Goal: Check status: Check status

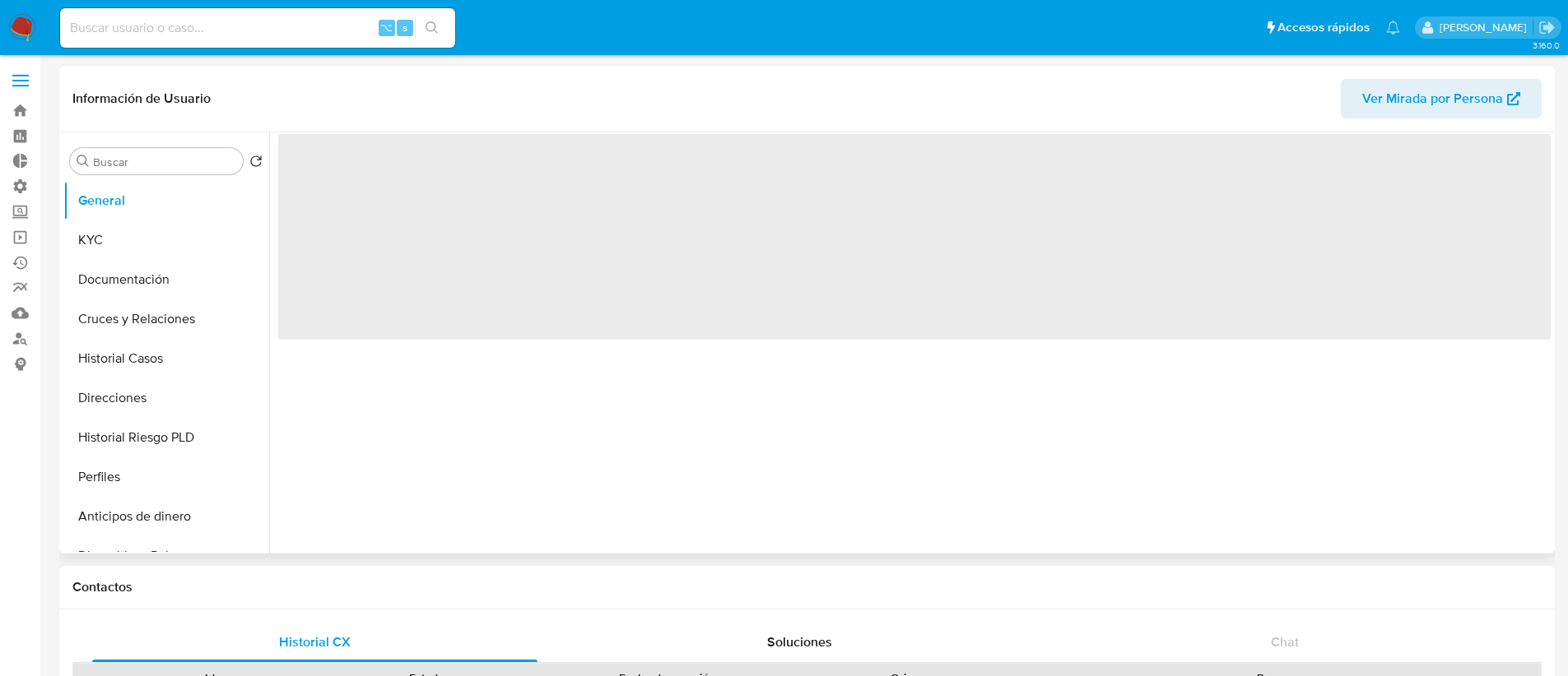
select select "10"
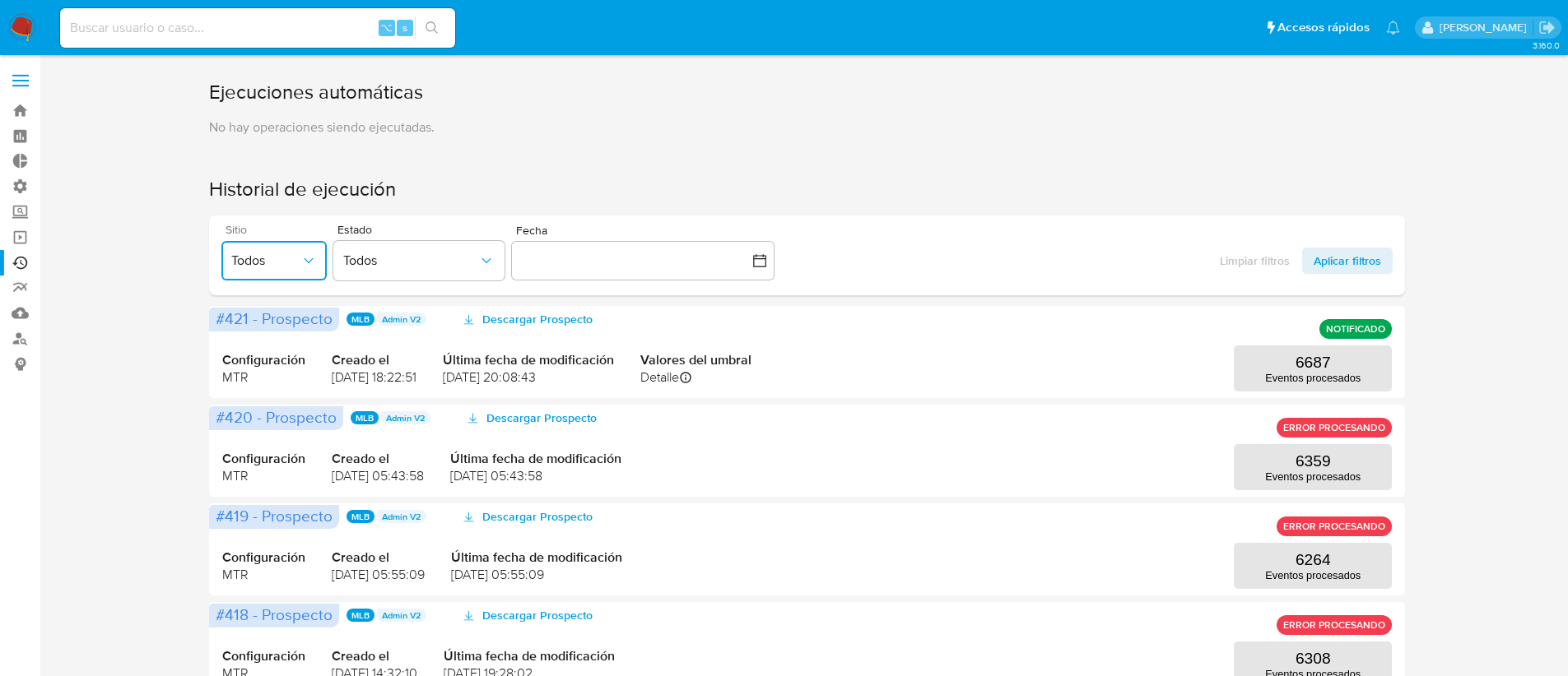
click at [239, 254] on span "Todos" at bounding box center [265, 261] width 69 height 17
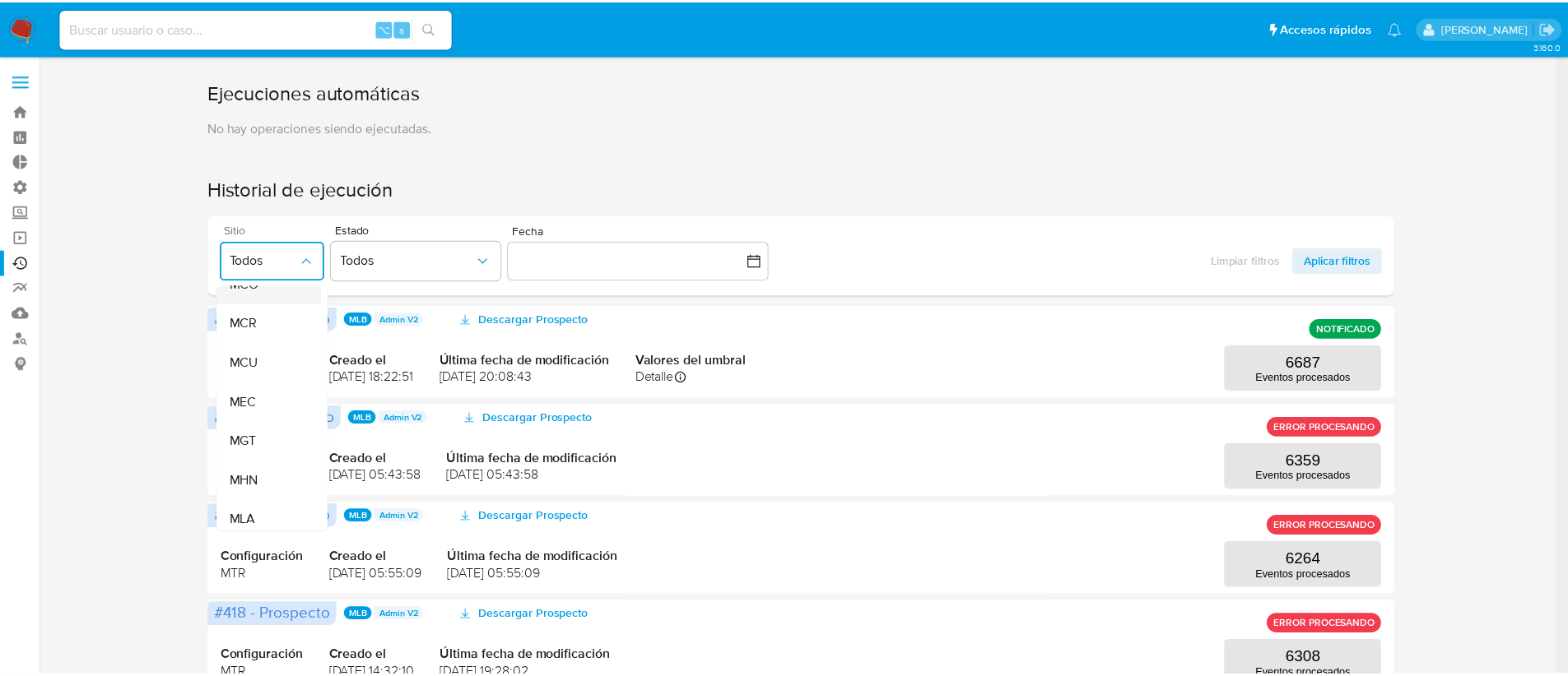
scroll to position [351, 0]
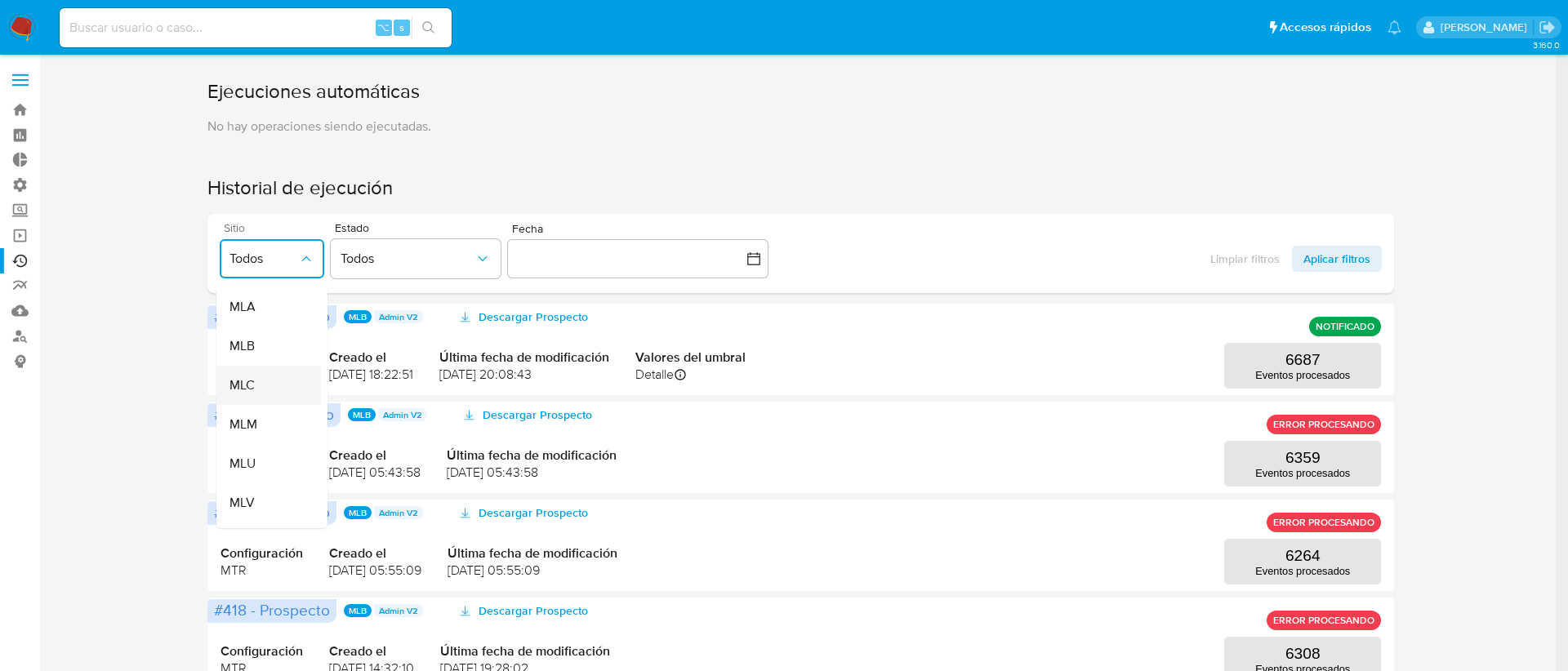
click at [260, 394] on div "MLC" at bounding box center [263, 386] width 68 height 39
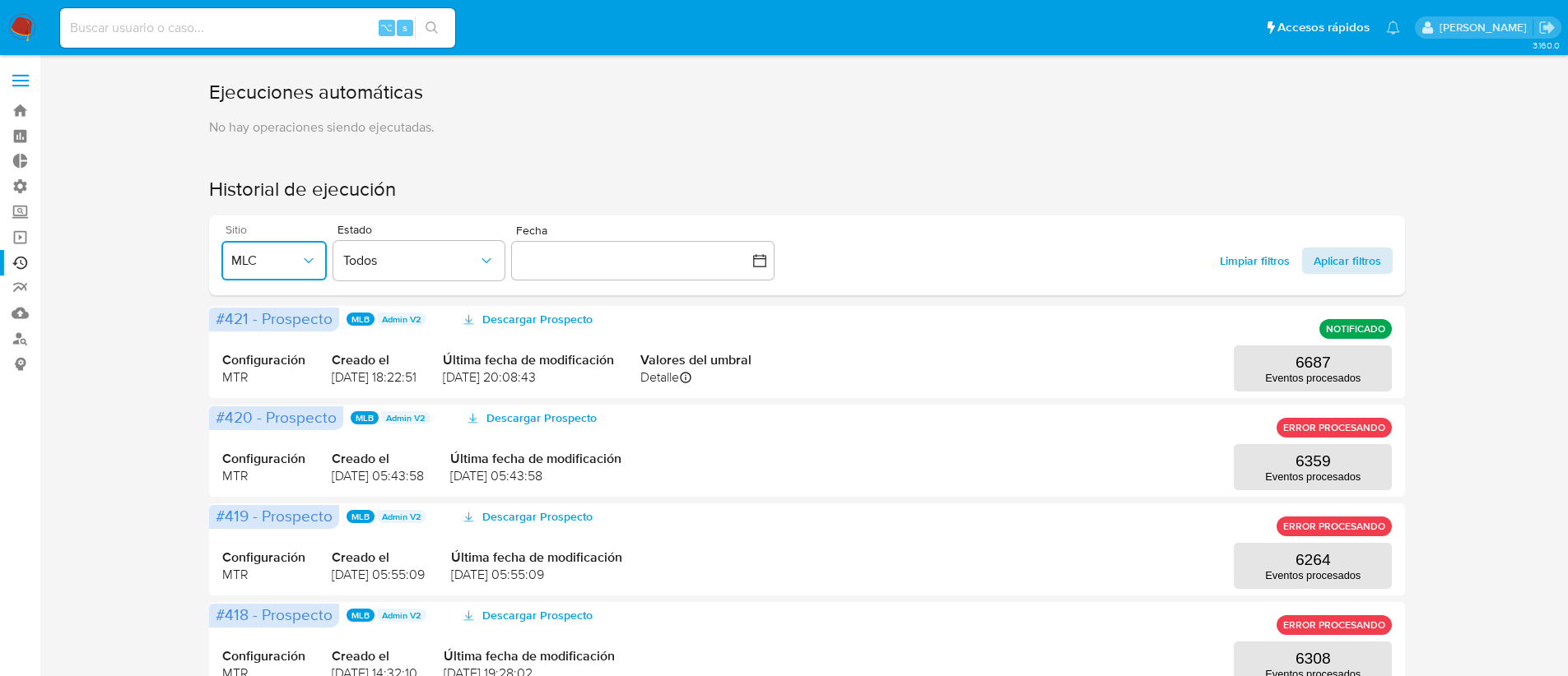
click at [1350, 260] on span "Aplicar filtros" at bounding box center [1347, 261] width 67 height 27
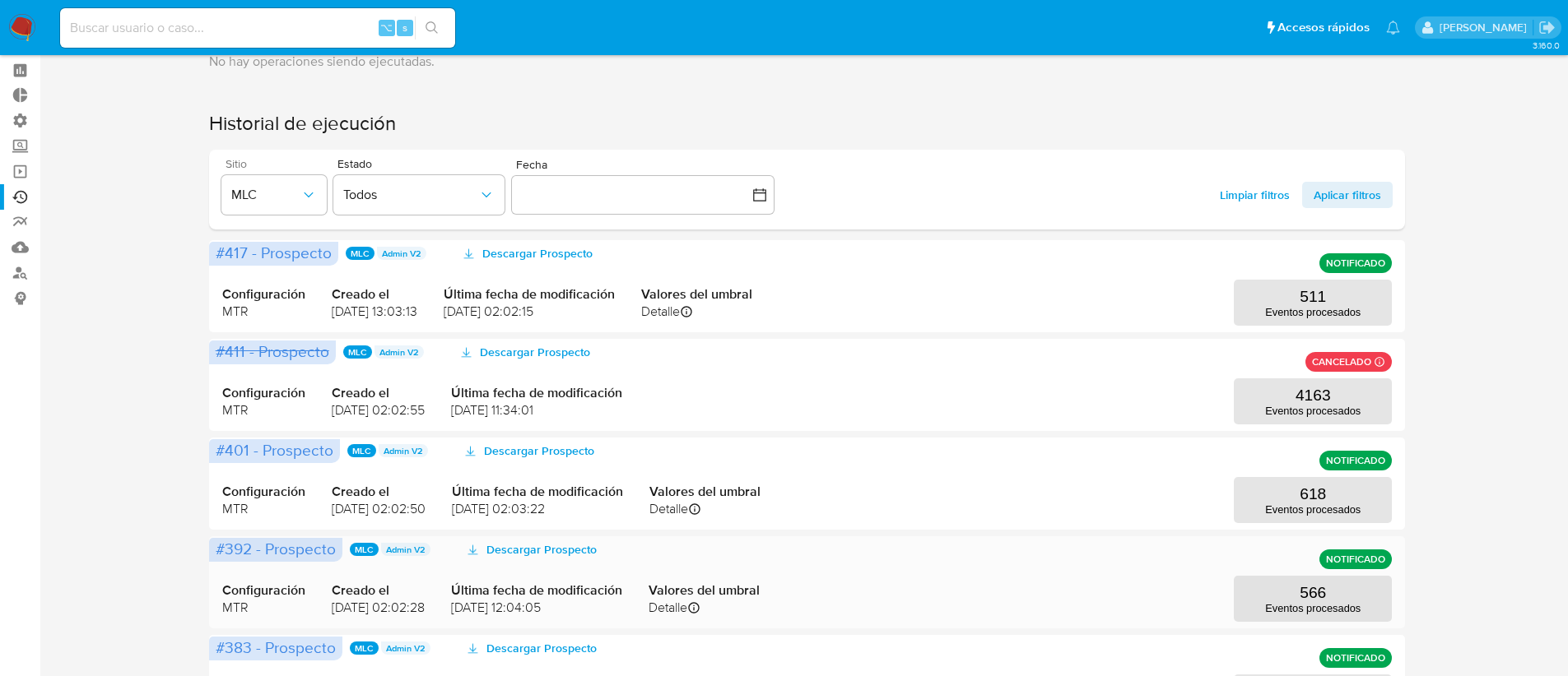
scroll to position [152, 0]
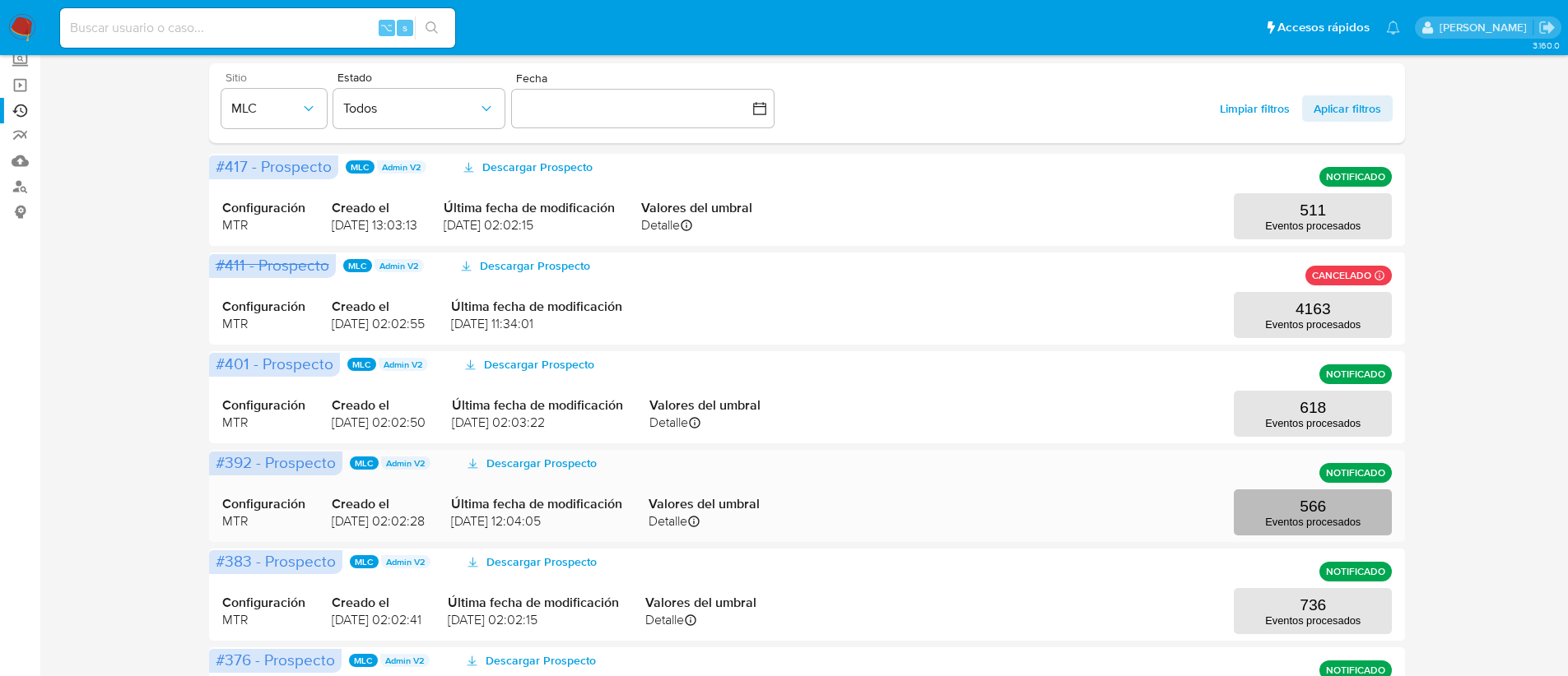
click at [1308, 503] on p "566" at bounding box center [1313, 507] width 27 height 18
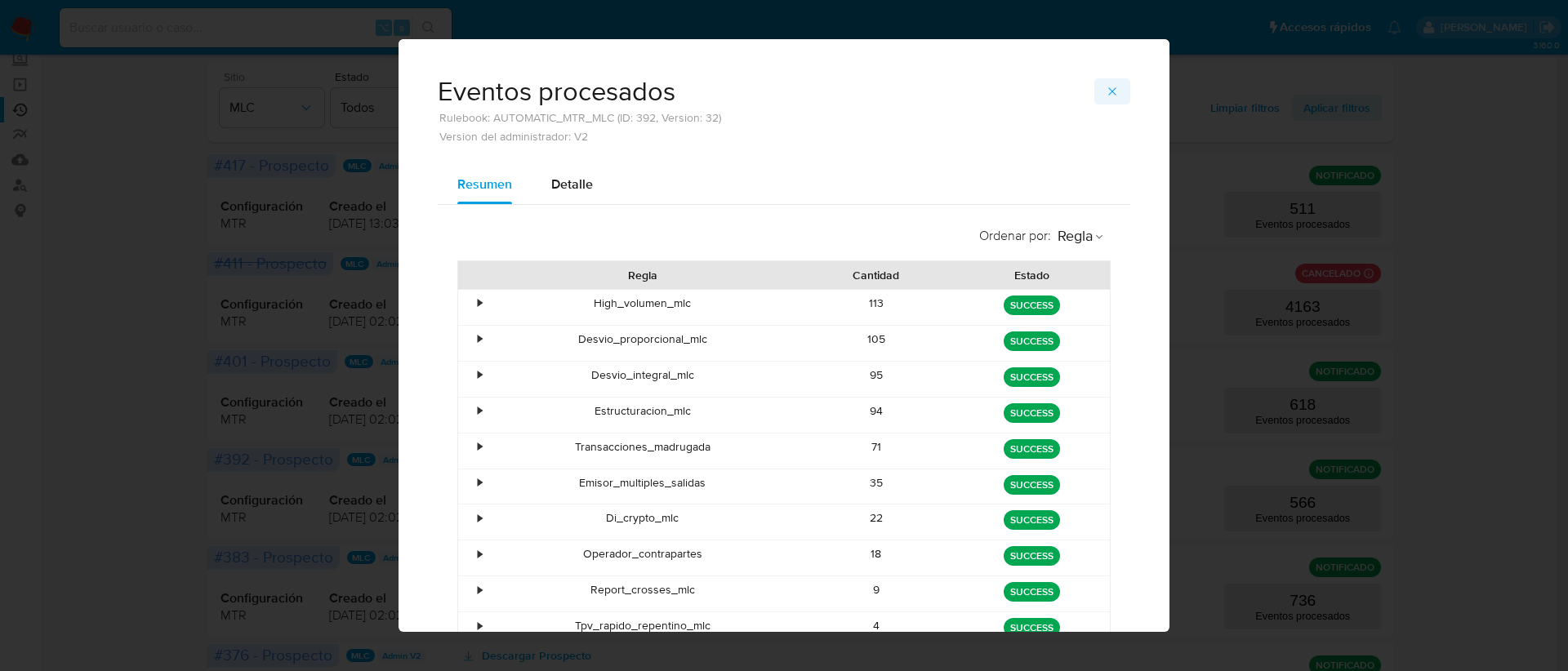
click at [1107, 99] on span "button" at bounding box center [1112, 91] width 13 height 23
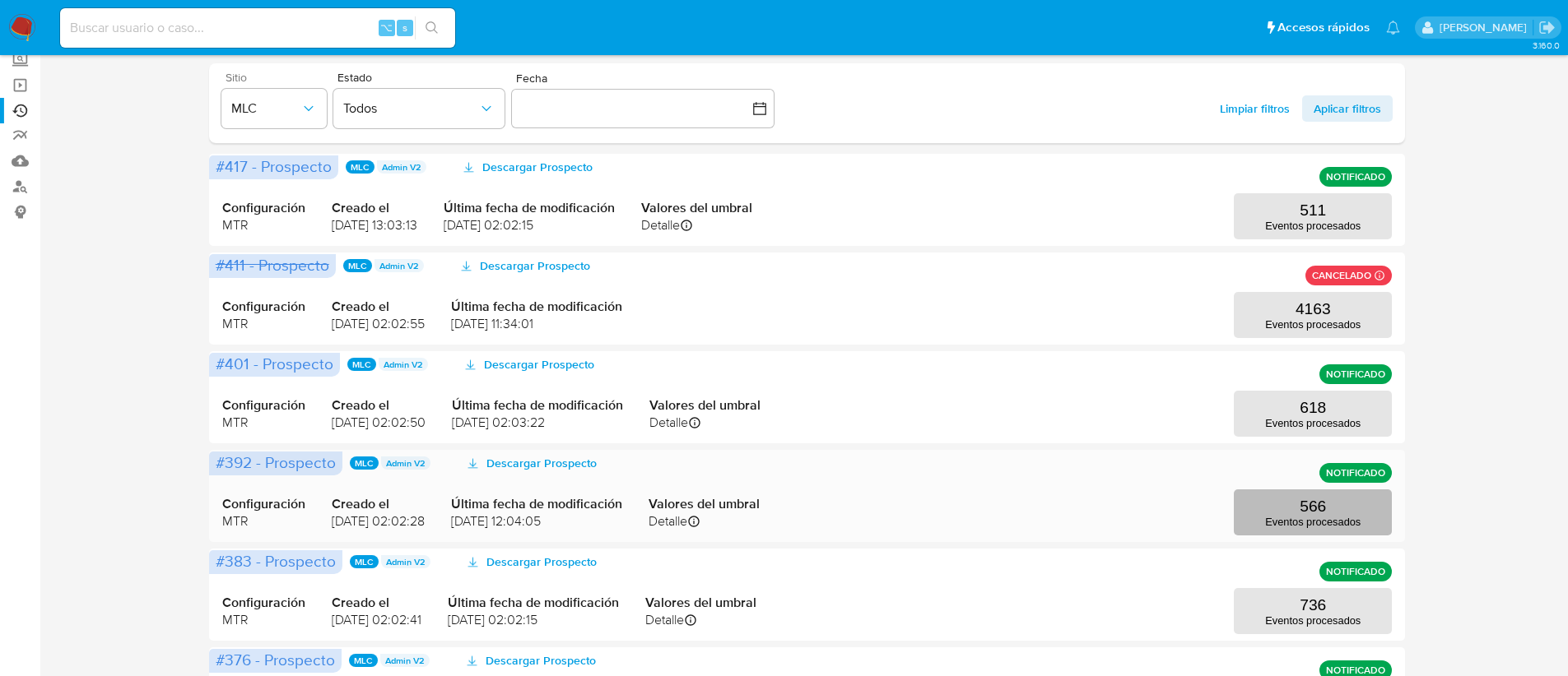
click at [1285, 510] on button "566 Eventos procesados" at bounding box center [1312, 513] width 158 height 46
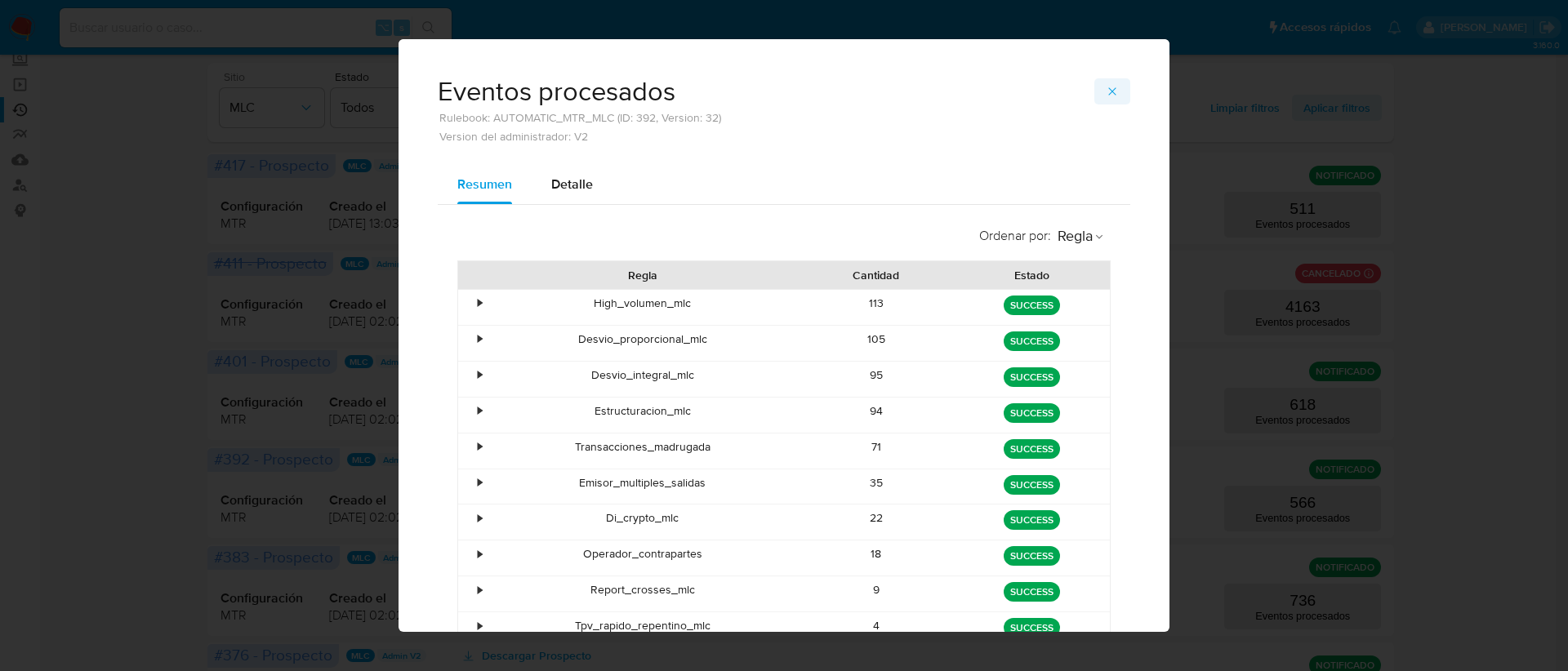
click at [1107, 85] on icon "button" at bounding box center [1112, 91] width 13 height 13
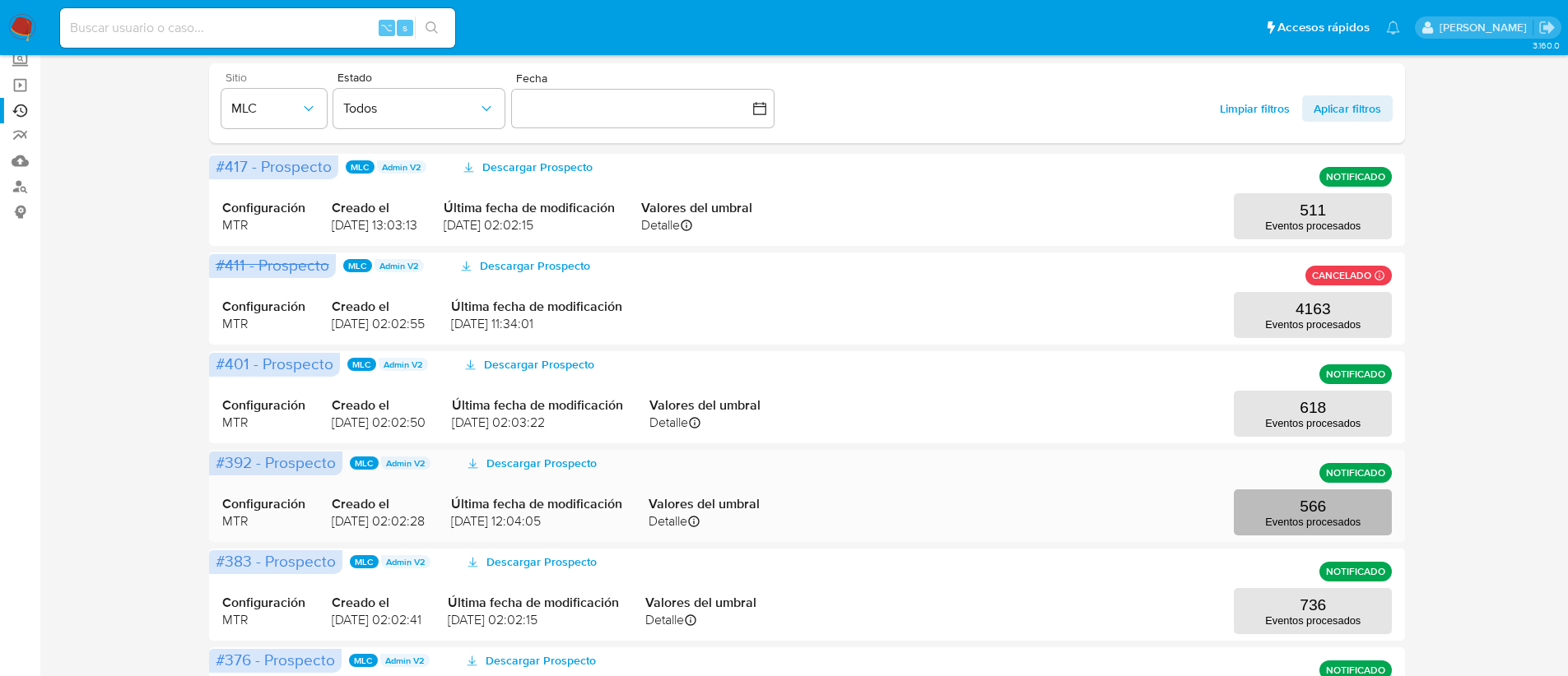
click at [1251, 524] on button "566 Eventos procesados" at bounding box center [1312, 513] width 158 height 46
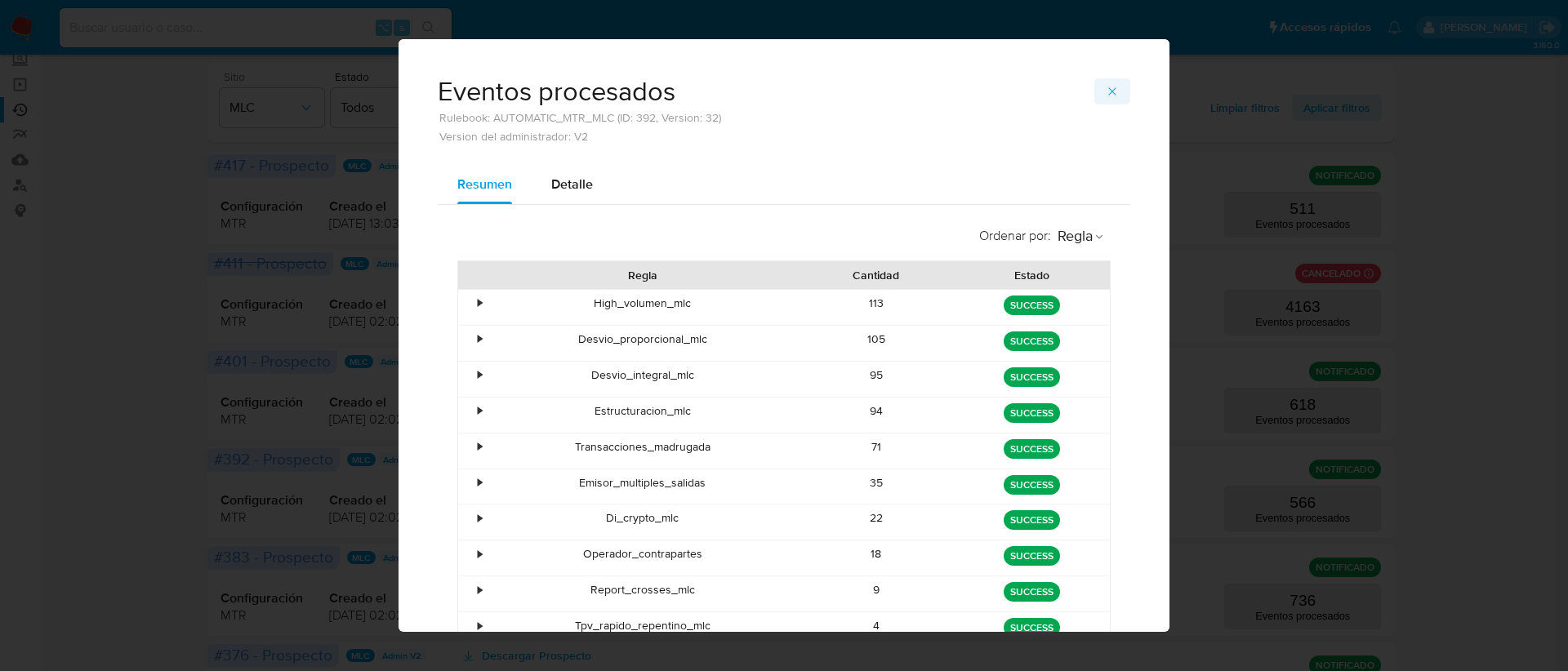
click at [1107, 99] on span "button" at bounding box center [1112, 91] width 13 height 23
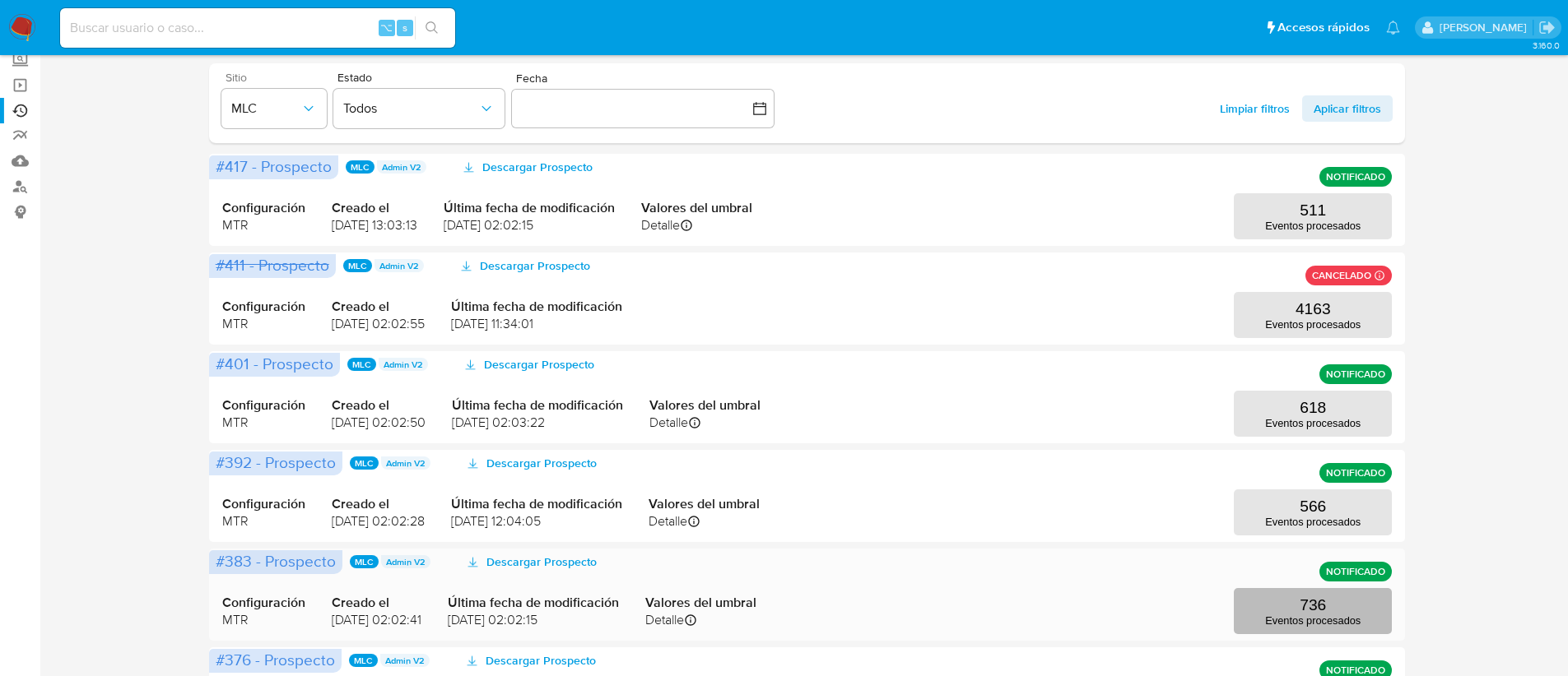
click at [1308, 604] on p "736" at bounding box center [1313, 606] width 27 height 18
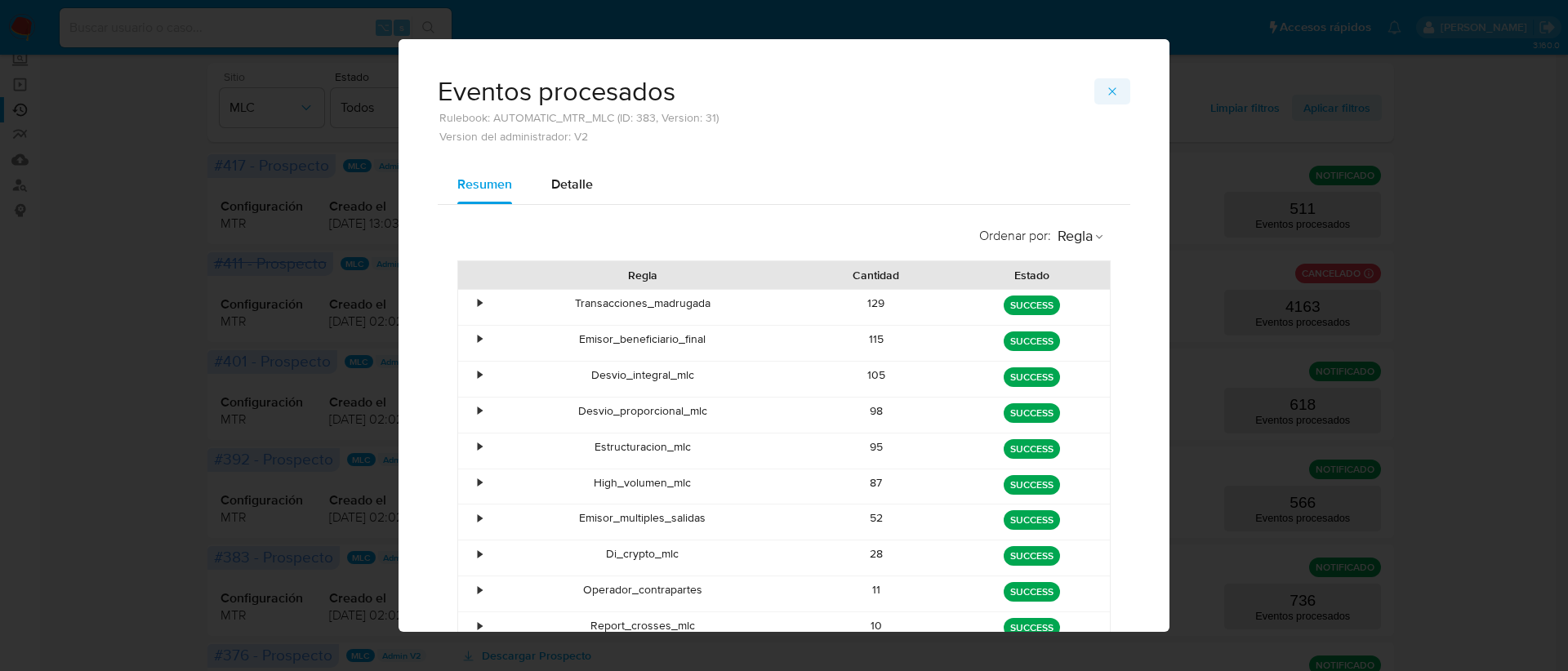
click at [1112, 78] on button "button" at bounding box center [1113, 91] width 36 height 26
